Goal: Information Seeking & Learning: Learn about a topic

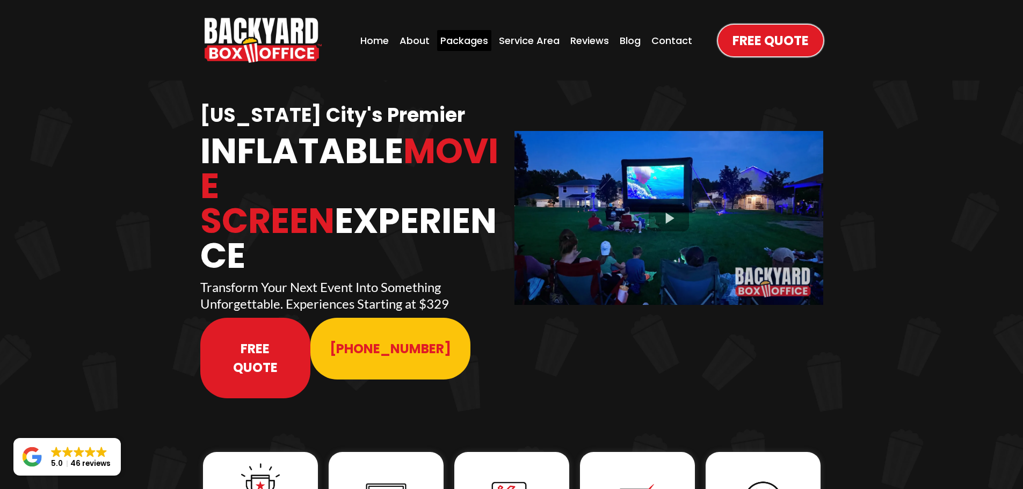
click at [478, 41] on div "Packages" at bounding box center [464, 40] width 54 height 21
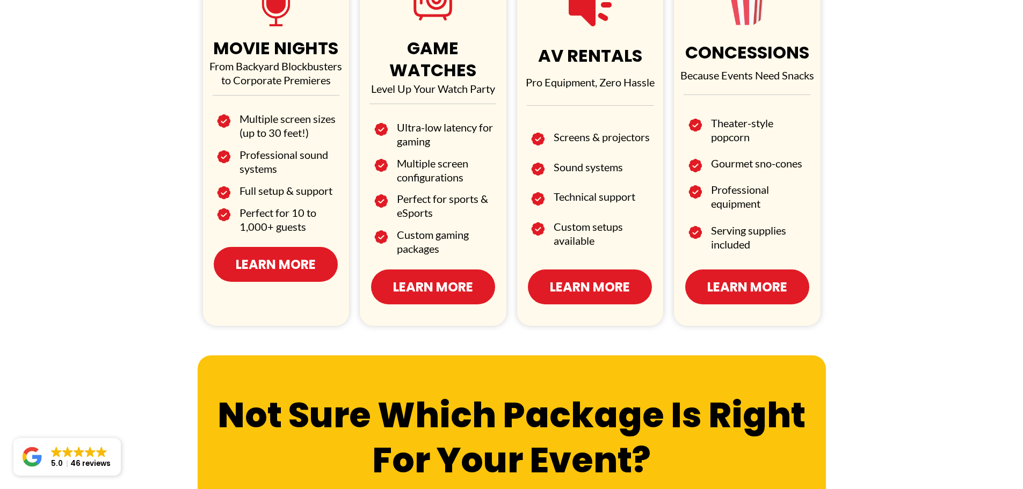
scroll to position [697, 0]
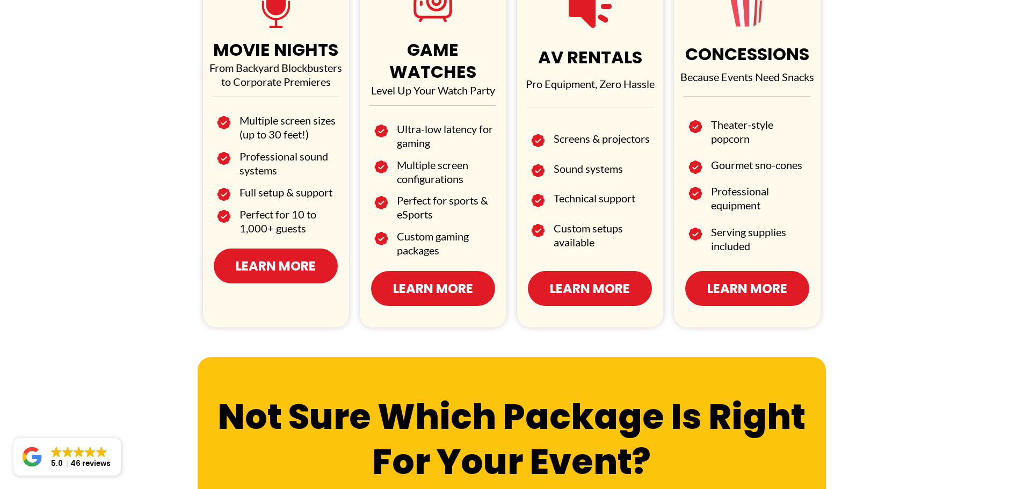
click at [260, 282] on link "Learn More" at bounding box center [276, 266] width 124 height 35
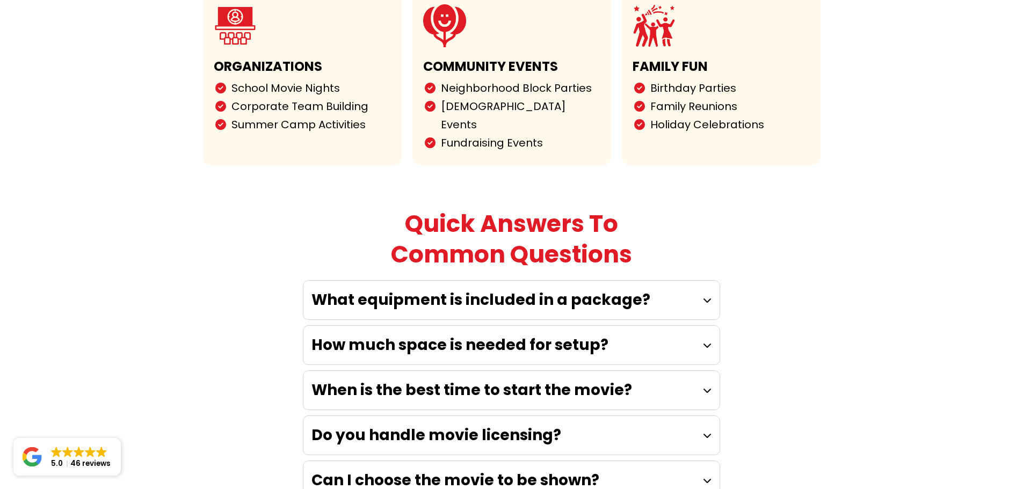
scroll to position [2847, 0]
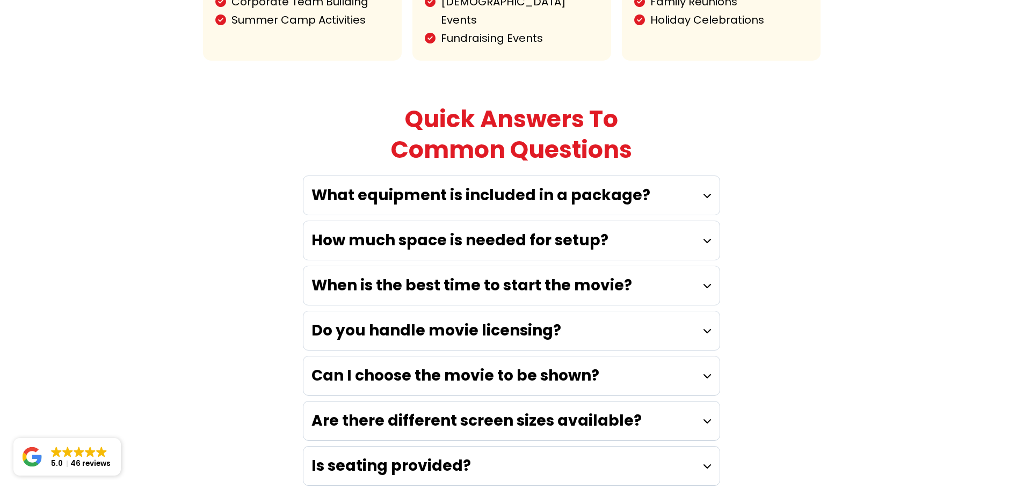
click at [391, 230] on strong "How much space is needed for setup?" at bounding box center [460, 240] width 297 height 21
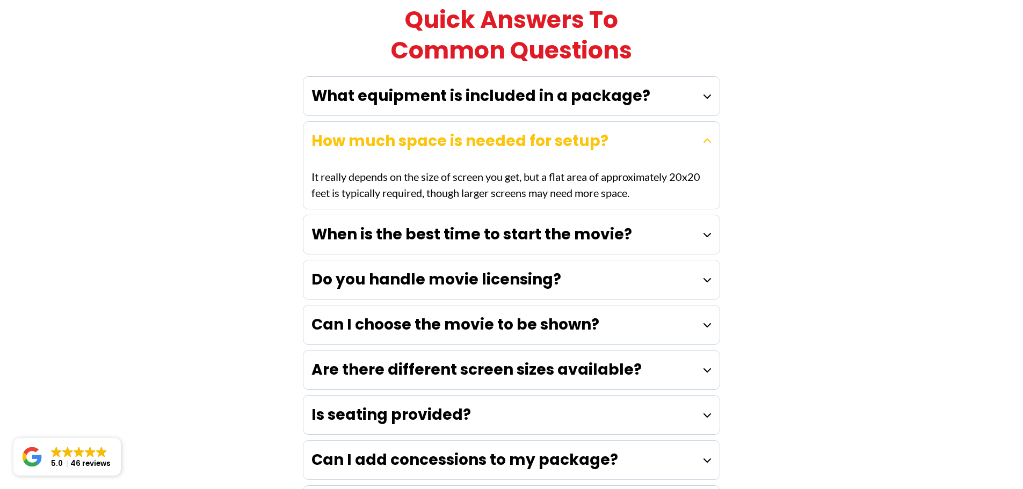
scroll to position [2954, 0]
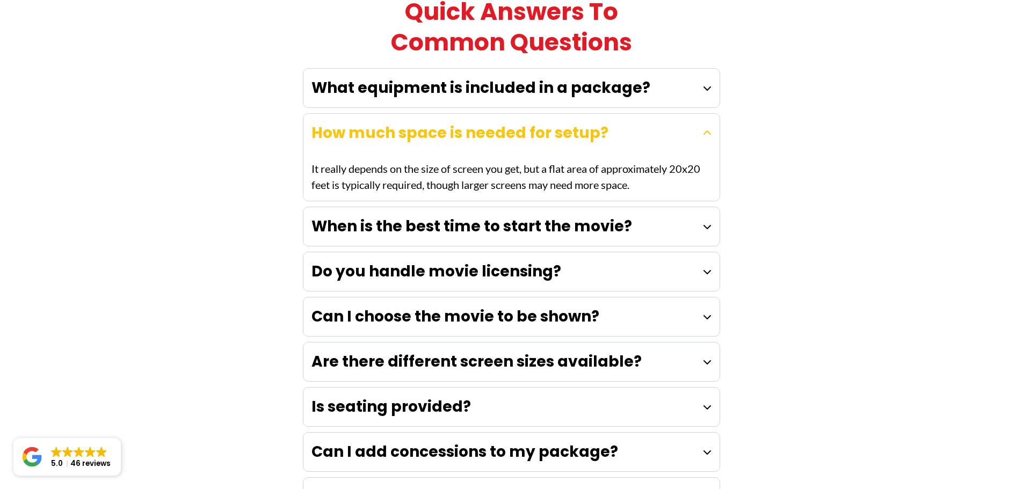
click at [356, 216] on strong "When is the best time to start the movie?" at bounding box center [472, 226] width 321 height 21
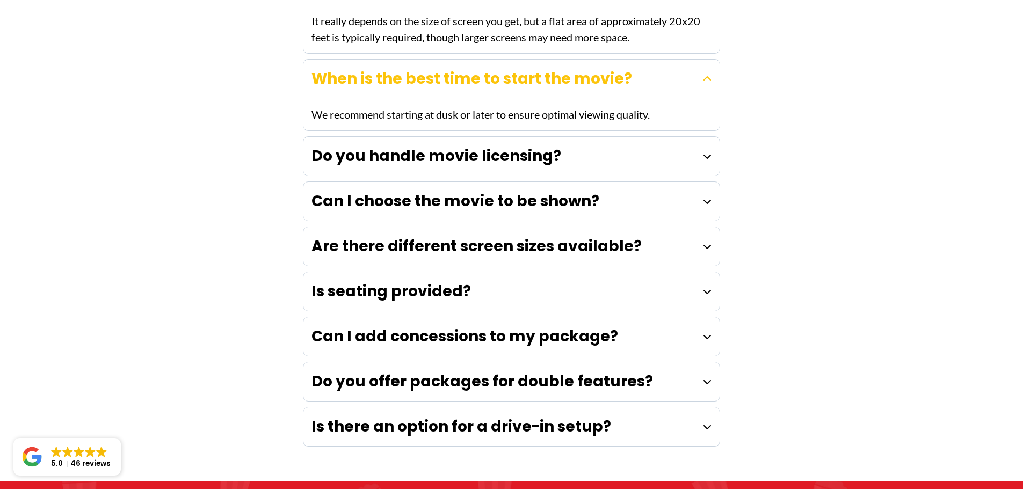
scroll to position [3062, 0]
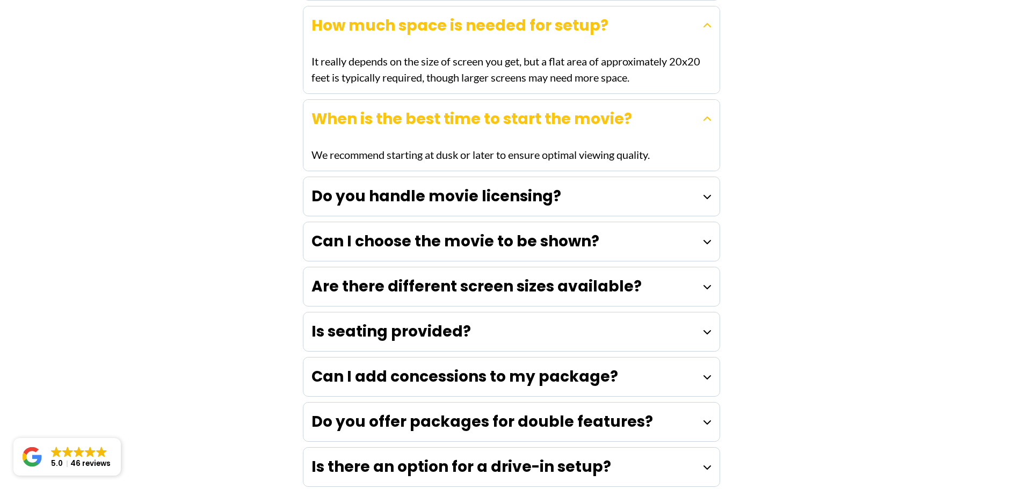
click at [334, 321] on strong "Is seating provided?" at bounding box center [392, 331] width 160 height 21
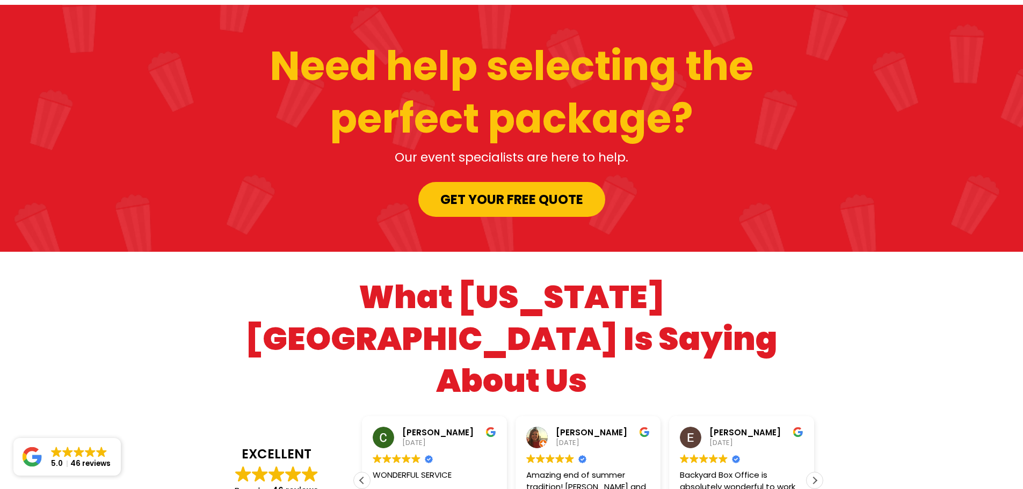
scroll to position [3706, 0]
